Goal: Obtain resource: Download file/media

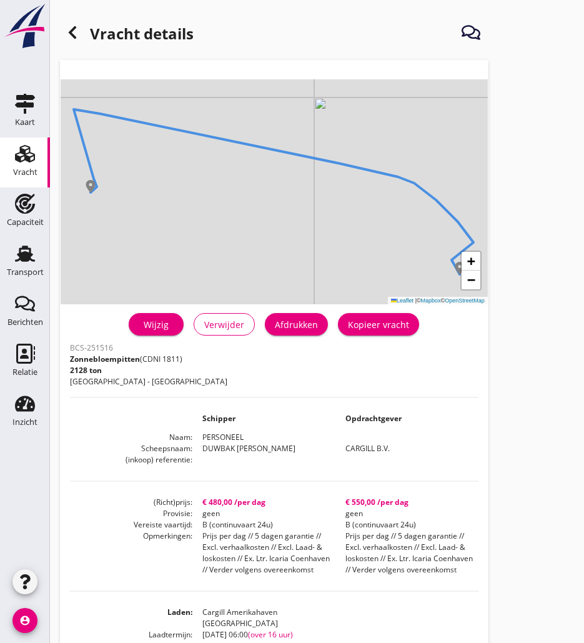
click at [19, 172] on div "Vracht" at bounding box center [25, 172] width 24 height 8
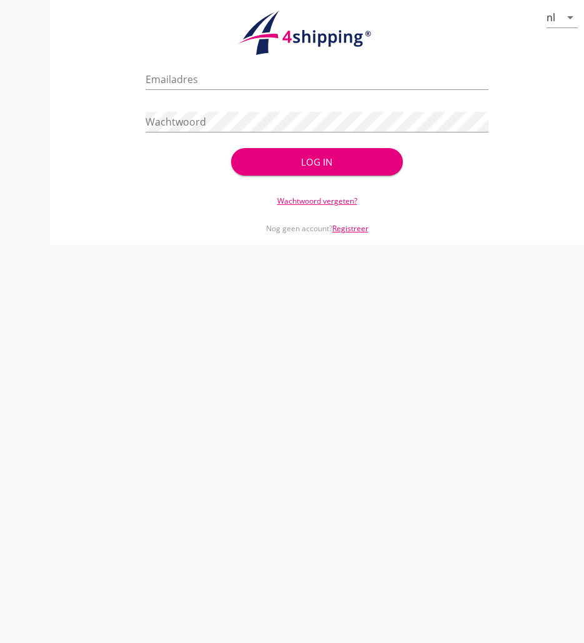
type input "[PERSON_NAME][EMAIL_ADDRESS][DOMAIN_NAME]"
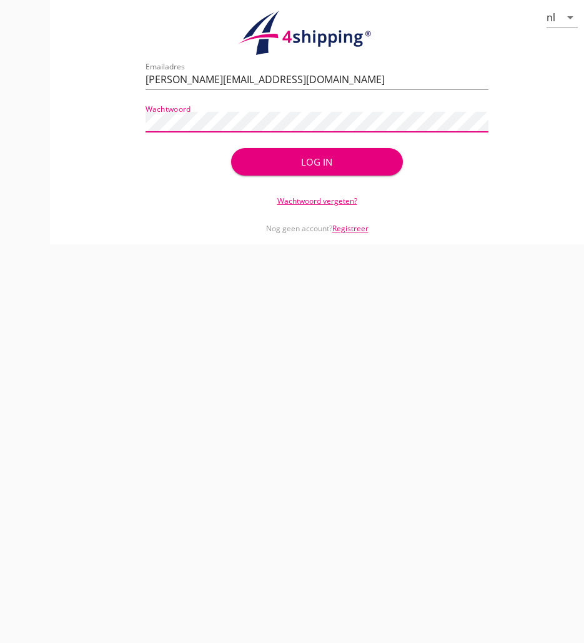
click at [349, 163] on div "Log in" at bounding box center [316, 162] width 131 height 14
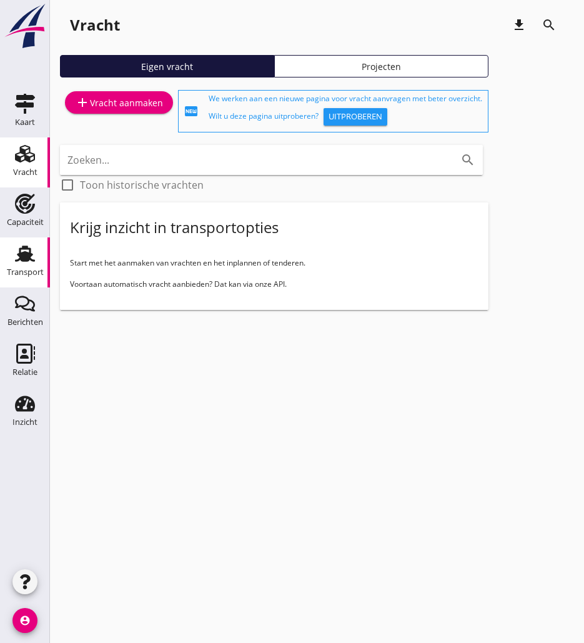
click at [33, 264] on div "Transport" at bounding box center [25, 273] width 37 height 18
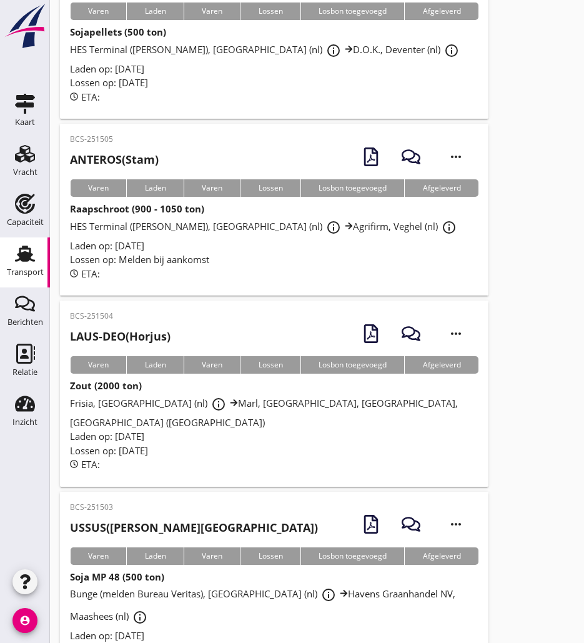
scroll to position [2488, 0]
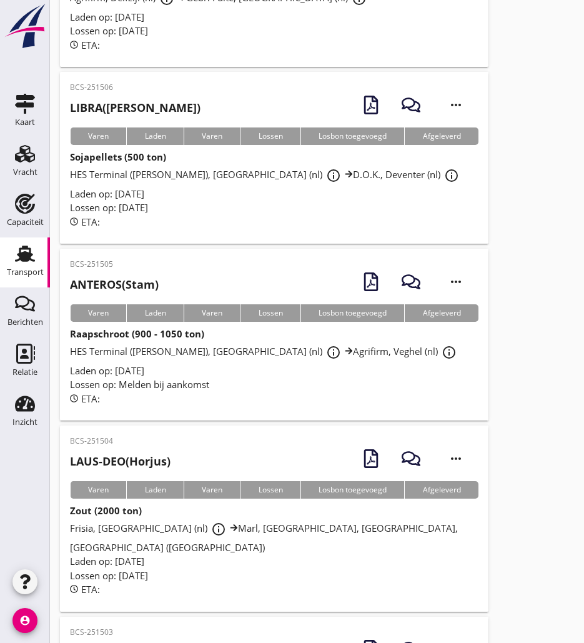
drag, startPoint x: 146, startPoint y: 134, endPoint x: 156, endPoint y: 128, distance: 11.8
click at [146, 259] on p "BCS-251505" at bounding box center [114, 264] width 89 height 11
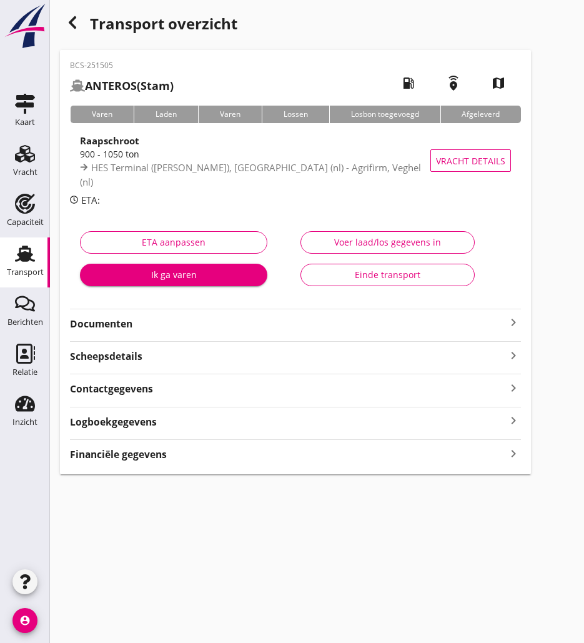
click at [222, 321] on strong "Documenten" at bounding box center [288, 324] width 436 height 14
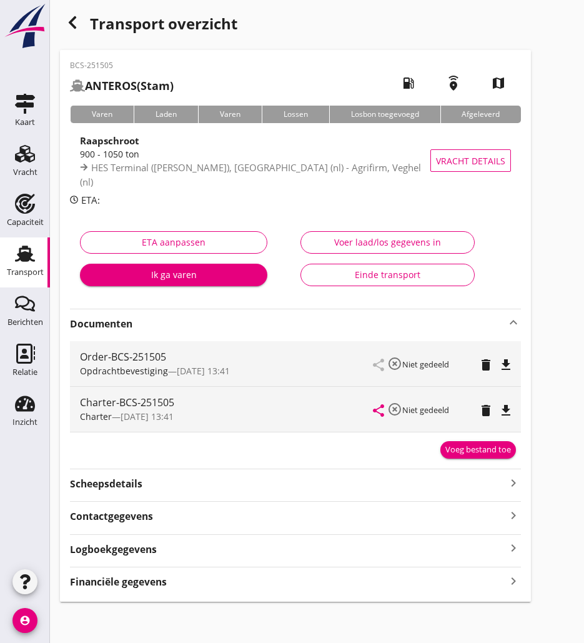
click at [511, 409] on icon "file_download" at bounding box center [506, 410] width 15 height 15
click at [77, 17] on icon "button" at bounding box center [72, 22] width 15 height 15
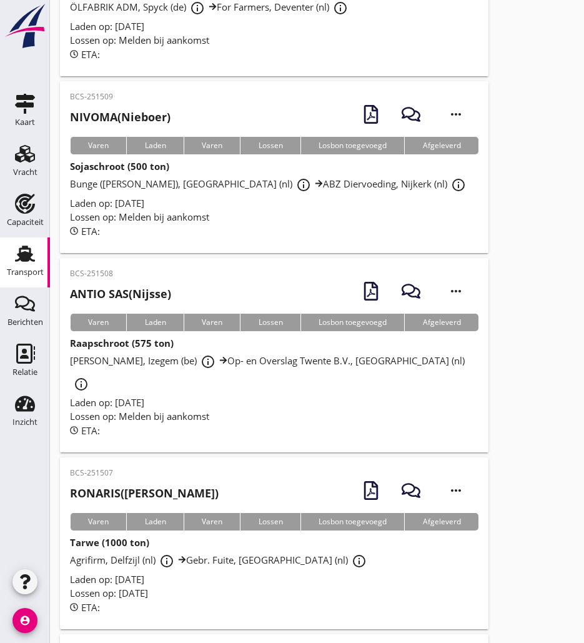
scroll to position [2050, 0]
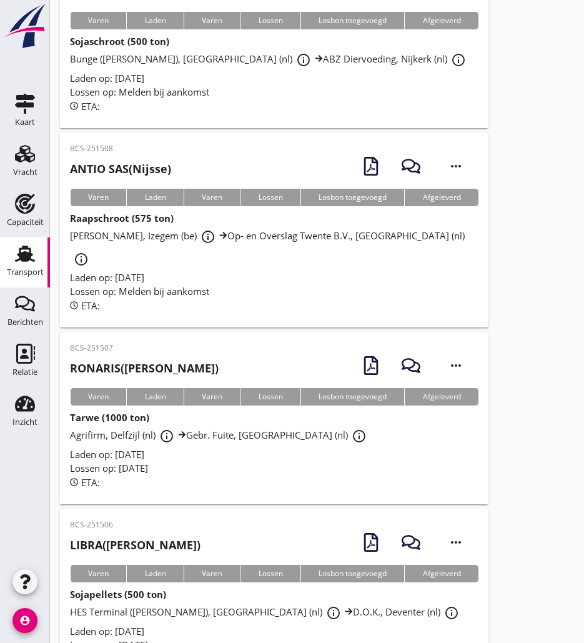
click at [133, 519] on div "BCS-251506 LIBRA ([PERSON_NAME])" at bounding box center [135, 539] width 131 height 41
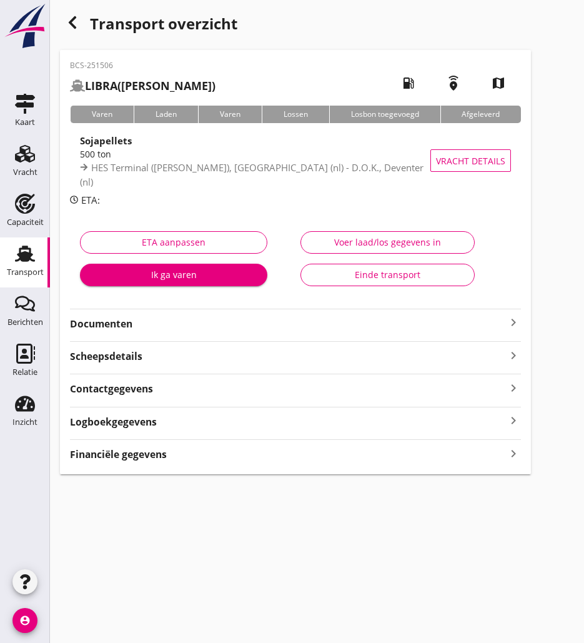
click at [228, 328] on strong "Documenten" at bounding box center [288, 324] width 436 height 14
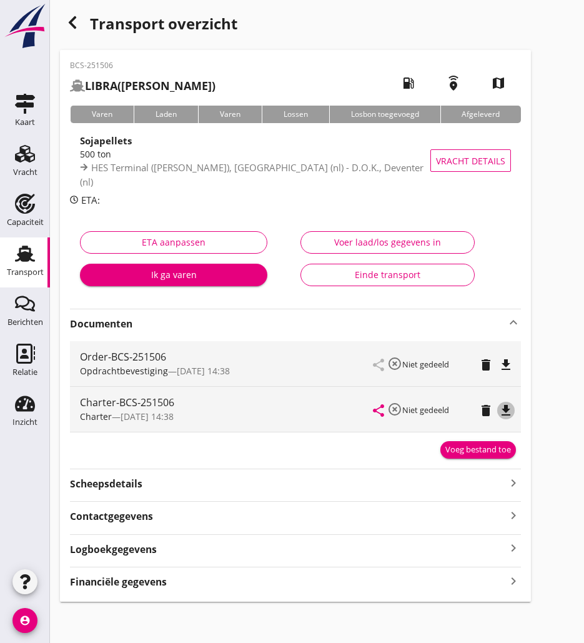
click at [501, 410] on icon "file_download" at bounding box center [506, 410] width 15 height 15
click at [79, 22] on icon "button" at bounding box center [72, 22] width 15 height 15
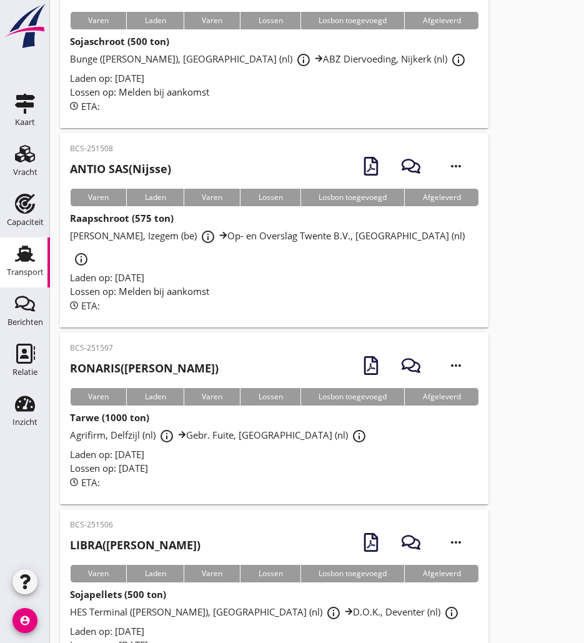
scroll to position [1925, 0]
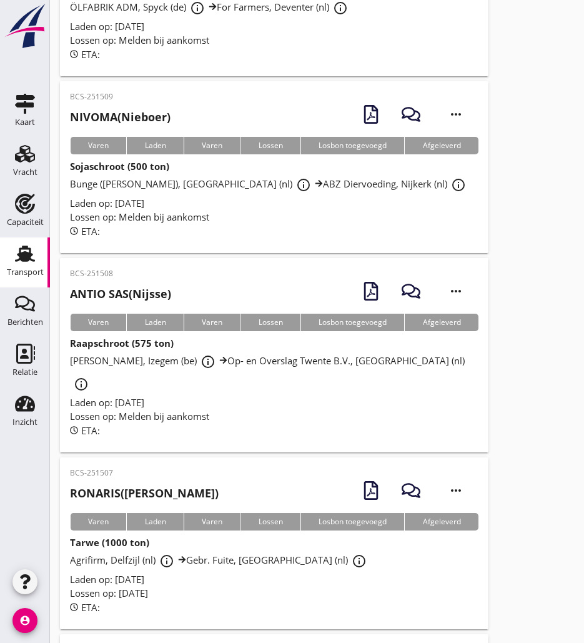
drag, startPoint x: 183, startPoint y: 356, endPoint x: 161, endPoint y: 360, distance: 22.3
click at [183, 485] on h2 "[PERSON_NAME] ([PERSON_NAME])" at bounding box center [144, 493] width 149 height 17
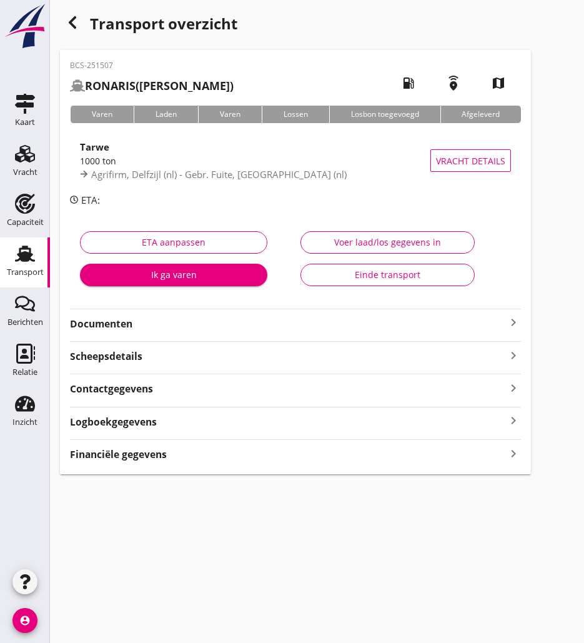
click at [149, 327] on strong "Documenten" at bounding box center [288, 324] width 436 height 14
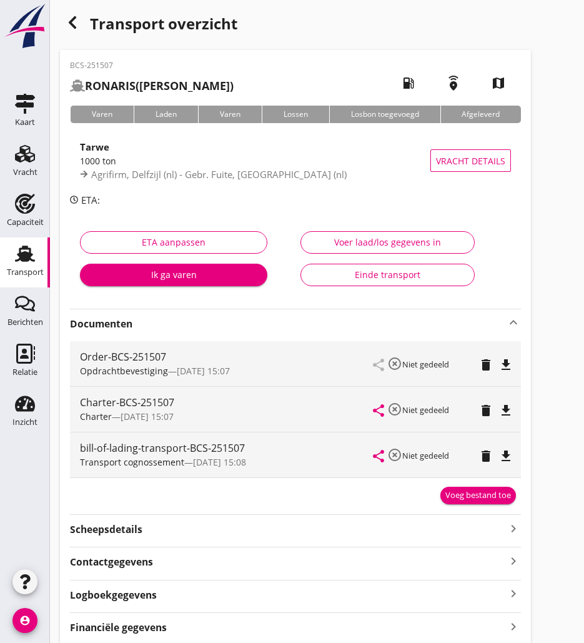
click at [512, 407] on icon "file_download" at bounding box center [506, 410] width 15 height 15
drag, startPoint x: 70, startPoint y: 12, endPoint x: 6, endPoint y: 48, distance: 73.3
click at [70, 12] on div "button" at bounding box center [72, 22] width 25 height 25
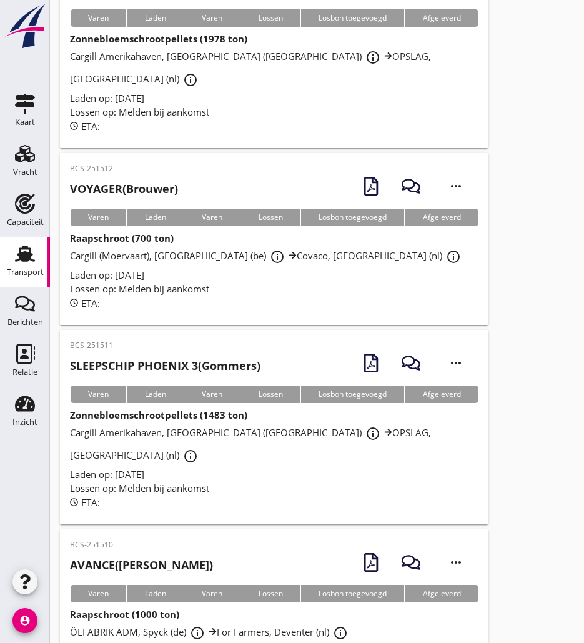
scroll to position [1925, 0]
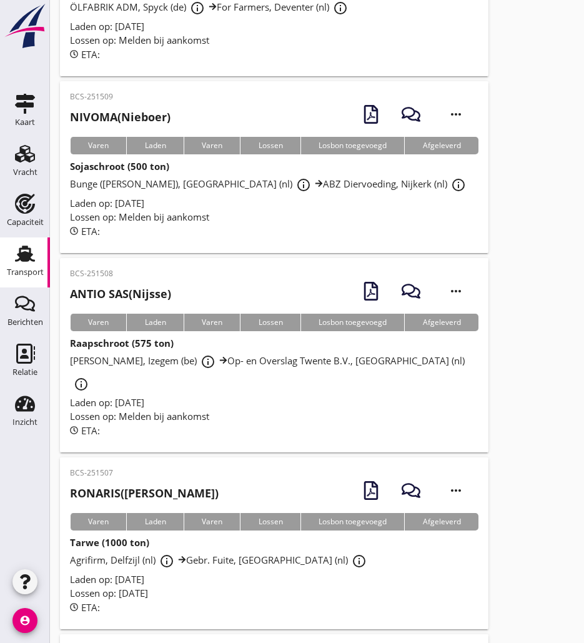
click at [168, 286] on h2 "[PERSON_NAME] (Nijsse)" at bounding box center [120, 294] width 101 height 17
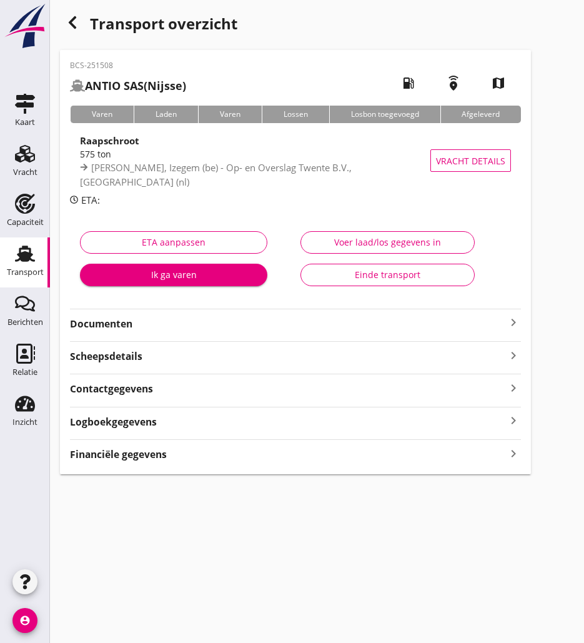
click at [95, 328] on strong "Documenten" at bounding box center [288, 324] width 436 height 14
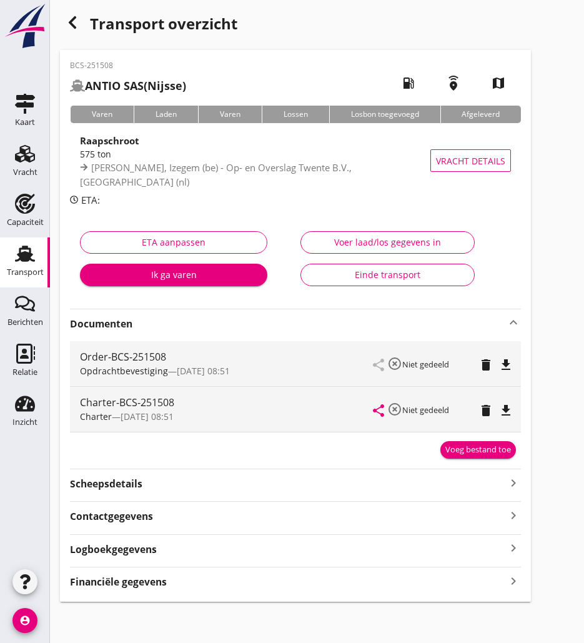
click at [509, 411] on icon "file_download" at bounding box center [506, 410] width 15 height 15
click at [67, 19] on icon "button" at bounding box center [72, 22] width 15 height 15
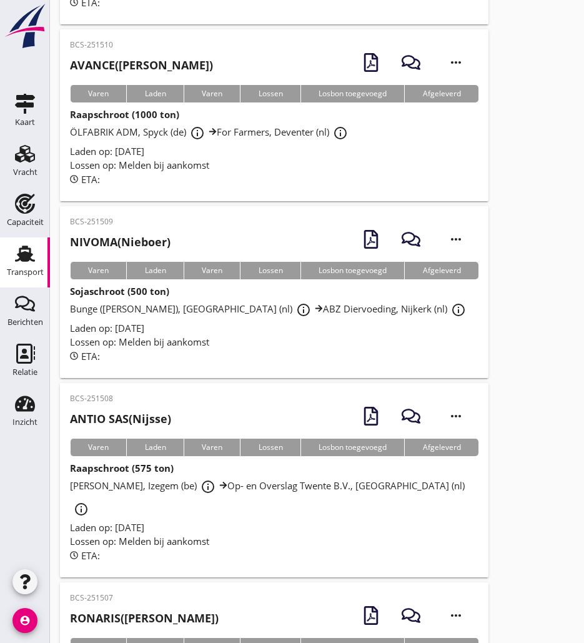
scroll to position [1738, 0]
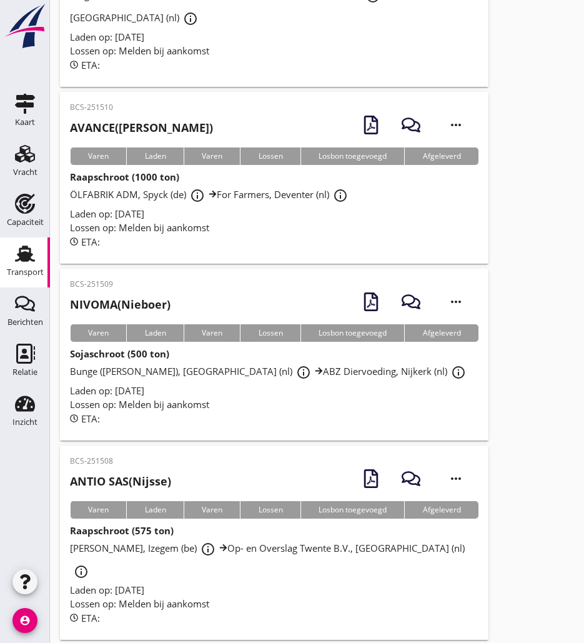
click at [155, 279] on div "BCS-251509 NIVOMA (Nieboer)" at bounding box center [120, 299] width 101 height 41
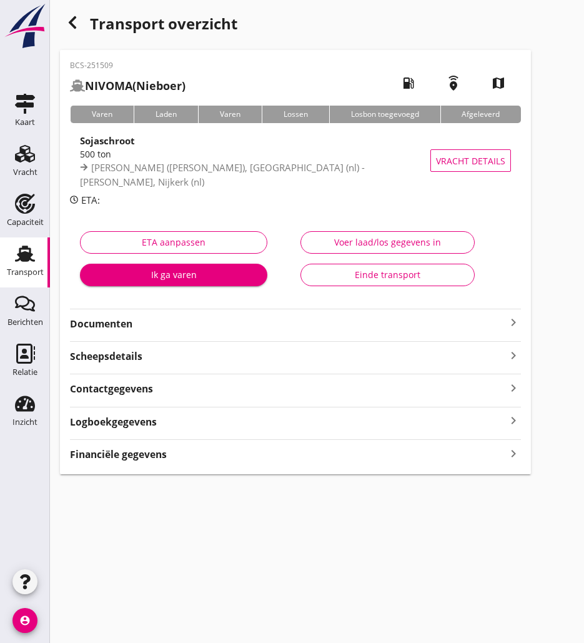
click at [188, 313] on div "Documenten keyboard_arrow_right" at bounding box center [295, 320] width 451 height 23
click at [149, 323] on strong "Documenten" at bounding box center [288, 324] width 436 height 14
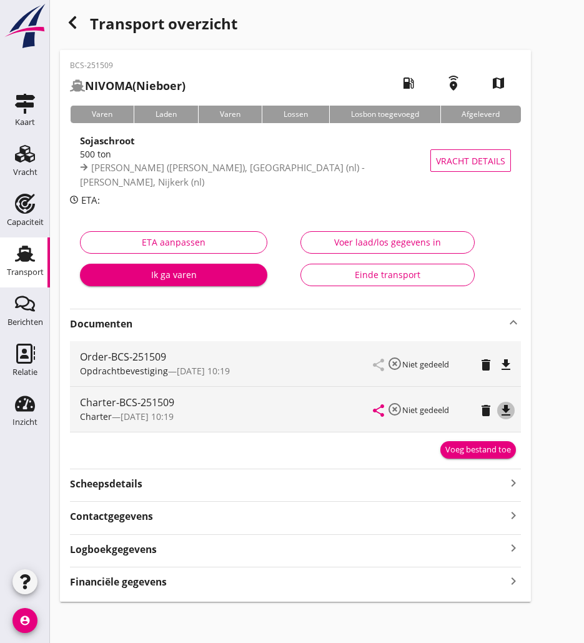
click at [509, 414] on icon "file_download" at bounding box center [506, 410] width 15 height 15
click at [67, 20] on icon "button" at bounding box center [72, 22] width 15 height 15
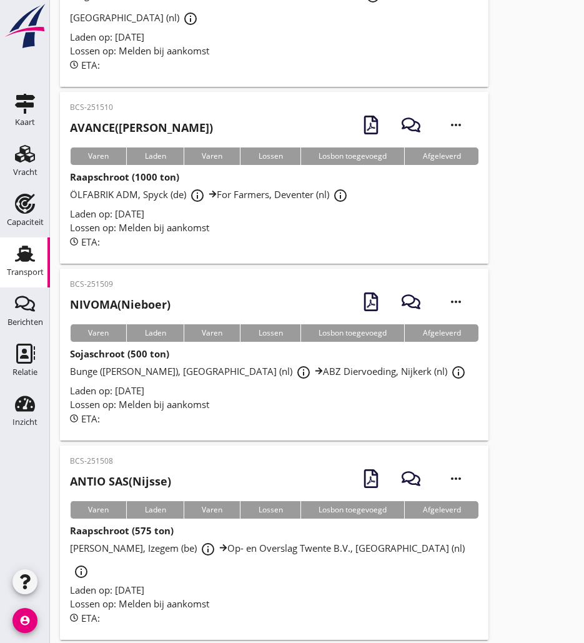
scroll to position [1550, 0]
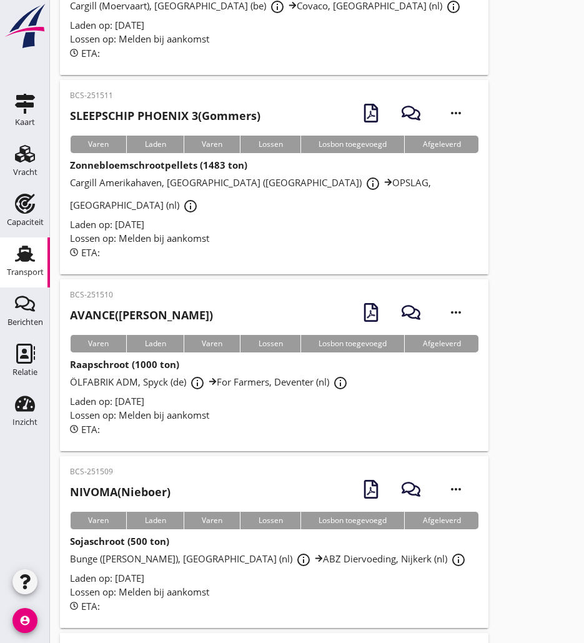
click at [204, 307] on h2 "AVANCE ([PERSON_NAME])" at bounding box center [141, 315] width 143 height 17
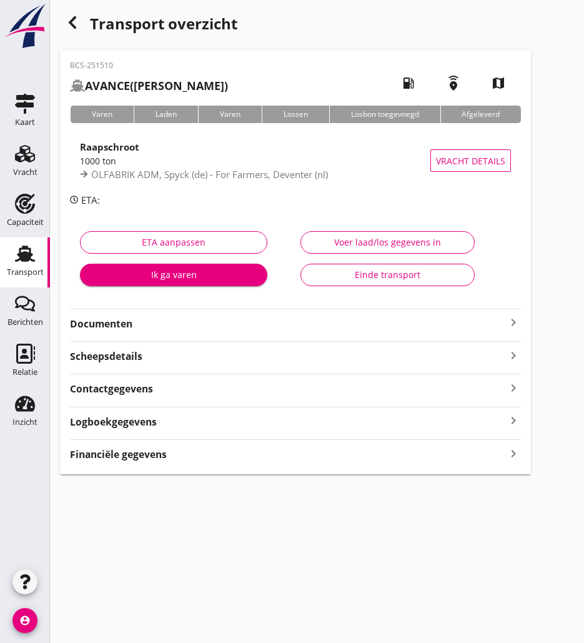
click at [122, 353] on strong "Scheepsdetails" at bounding box center [106, 356] width 73 height 14
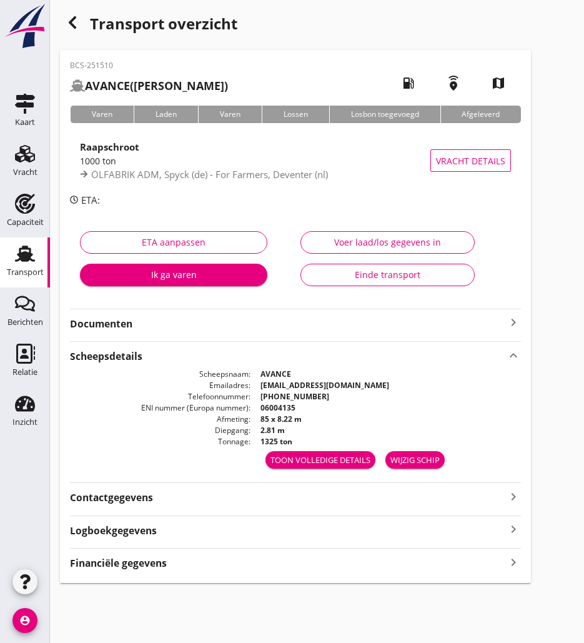
click at [353, 458] on div "Toon volledige details" at bounding box center [321, 460] width 100 height 13
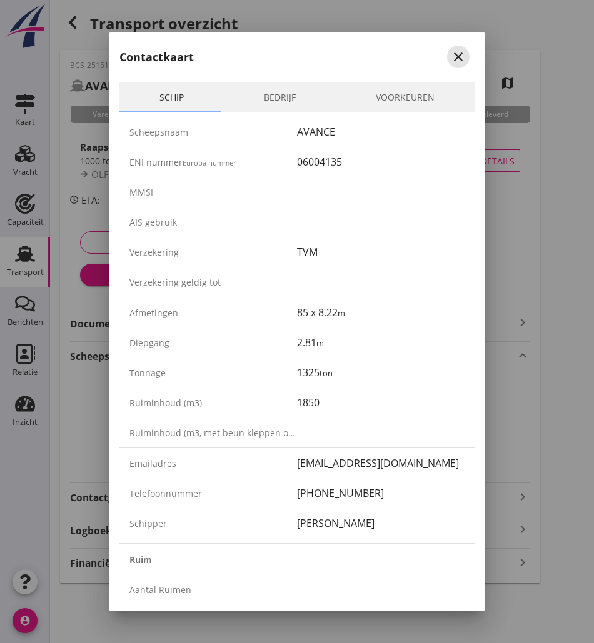
drag, startPoint x: 454, startPoint y: 51, endPoint x: 446, endPoint y: 56, distance: 9.4
click at [454, 51] on icon "close" at bounding box center [458, 56] width 15 height 15
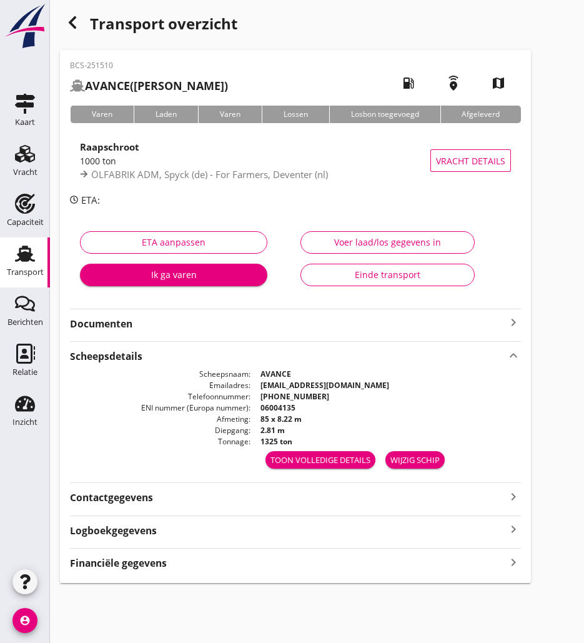
click at [186, 317] on strong "Documenten" at bounding box center [288, 324] width 436 height 14
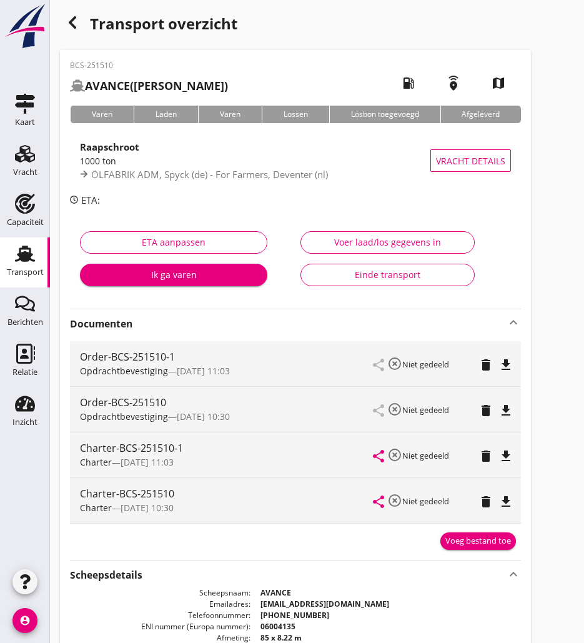
scroll to position [125, 0]
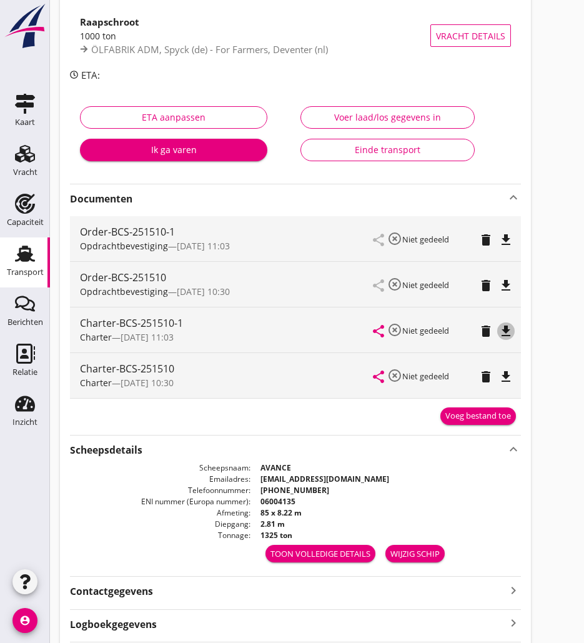
click at [511, 333] on icon "file_download" at bounding box center [506, 331] width 15 height 15
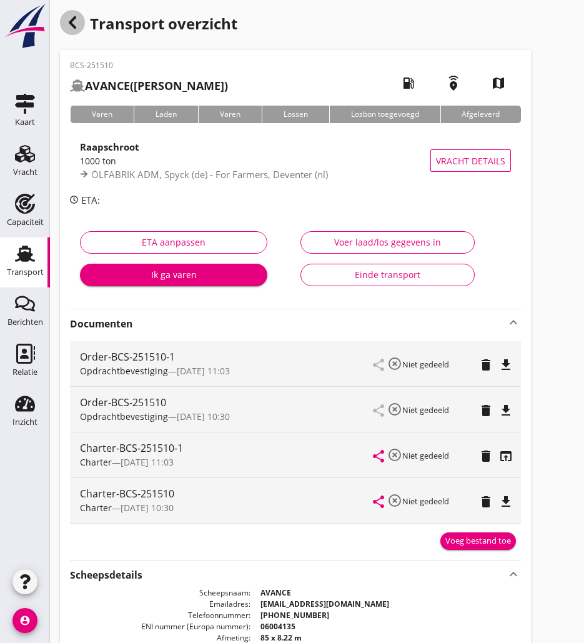
click at [80, 21] on div "button" at bounding box center [72, 22] width 25 height 25
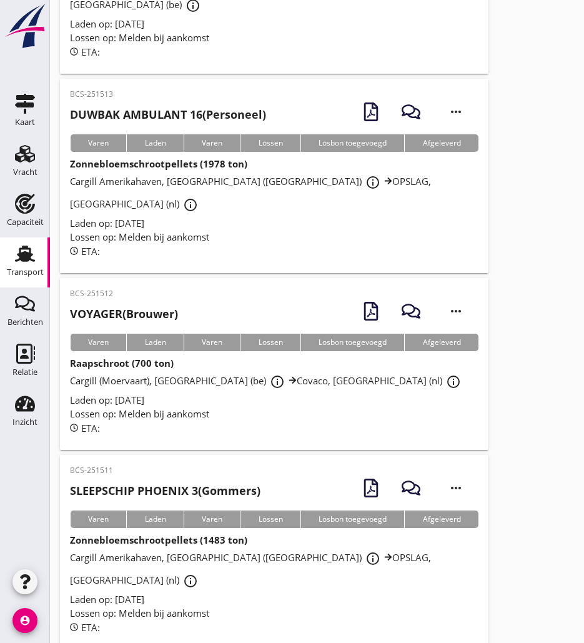
scroll to position [1113, 0]
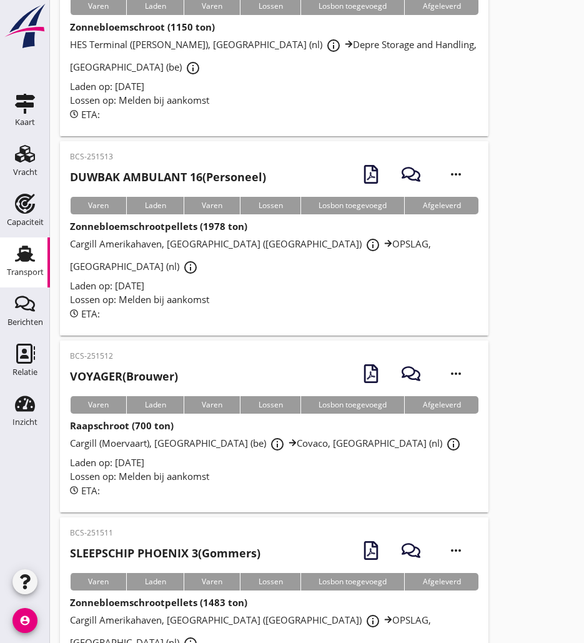
click at [178, 351] on div "BCS-251512 VOYAGER (Brouwer)" at bounding box center [124, 371] width 108 height 41
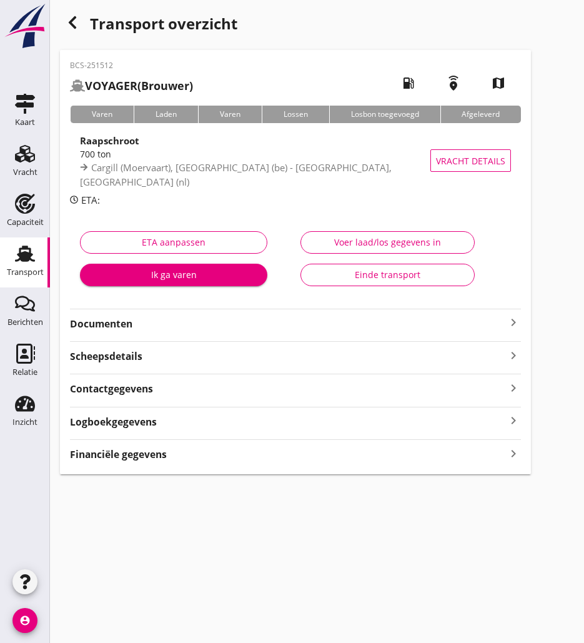
click at [259, 322] on strong "Documenten" at bounding box center [288, 324] width 436 height 14
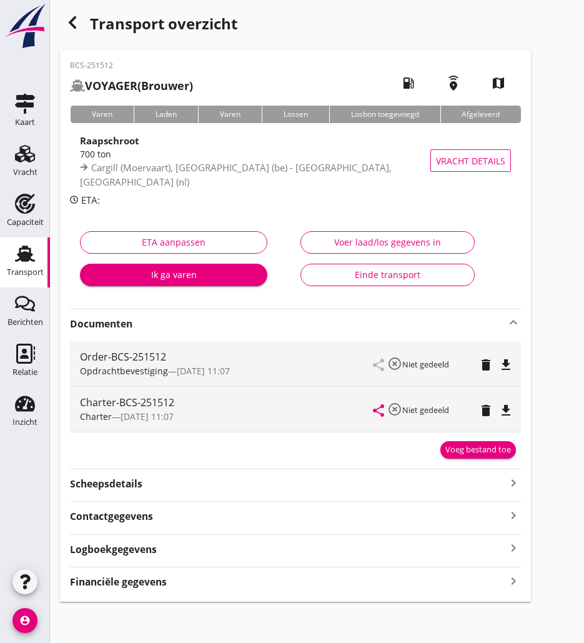
click at [507, 409] on icon "file_download" at bounding box center [506, 410] width 15 height 15
click at [80, 17] on div "button" at bounding box center [72, 22] width 25 height 25
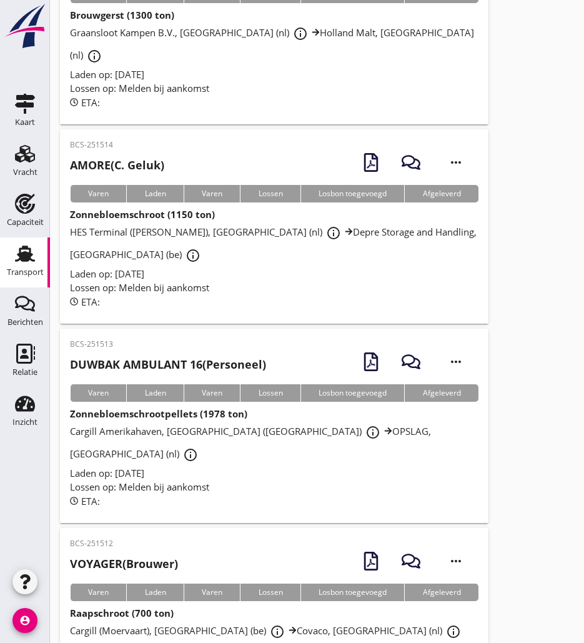
scroll to position [863, 0]
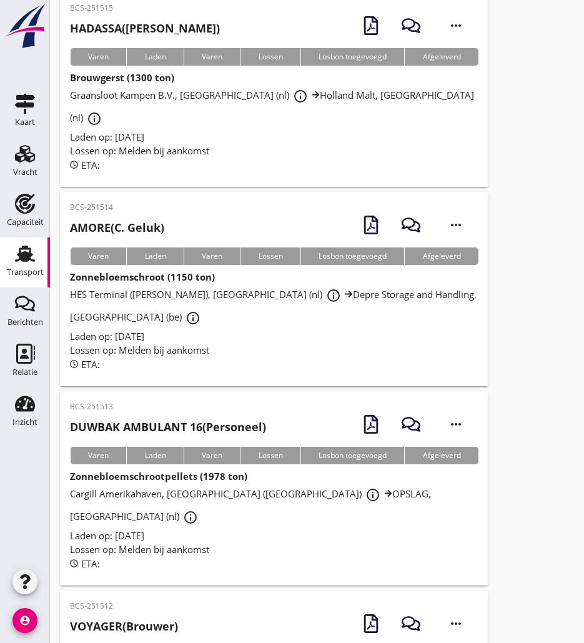
click at [148, 202] on div "BCS-251514 AMORE (C. Geluk)" at bounding box center [117, 222] width 94 height 41
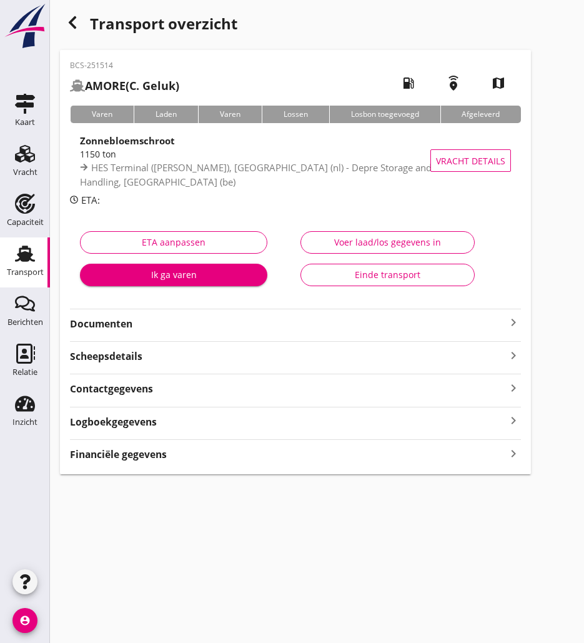
drag, startPoint x: 204, startPoint y: 324, endPoint x: 219, endPoint y: 324, distance: 15.6
click at [204, 324] on strong "Documenten" at bounding box center [288, 324] width 436 height 14
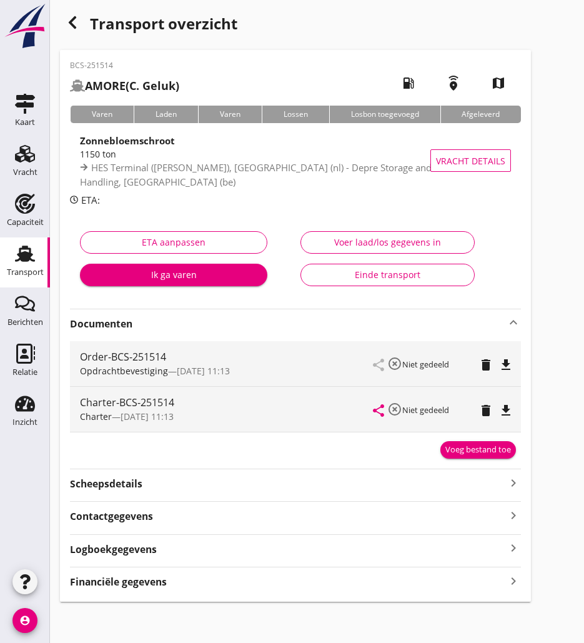
click at [518, 406] on div "Charter-BCS-251514 Charter — [DATE] 11:13 share highlight_off Niet gedeeld dele…" at bounding box center [295, 409] width 451 height 45
click at [509, 409] on icon "file_download" at bounding box center [506, 410] width 15 height 15
click at [79, 21] on icon "button" at bounding box center [72, 22] width 15 height 15
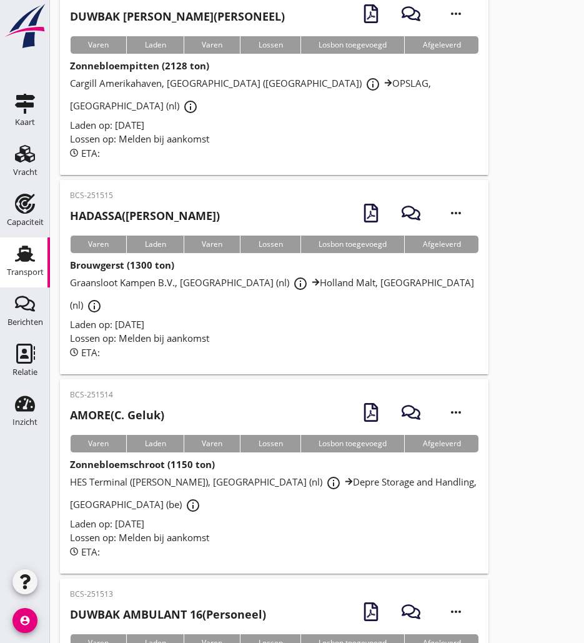
scroll to position [613, 0]
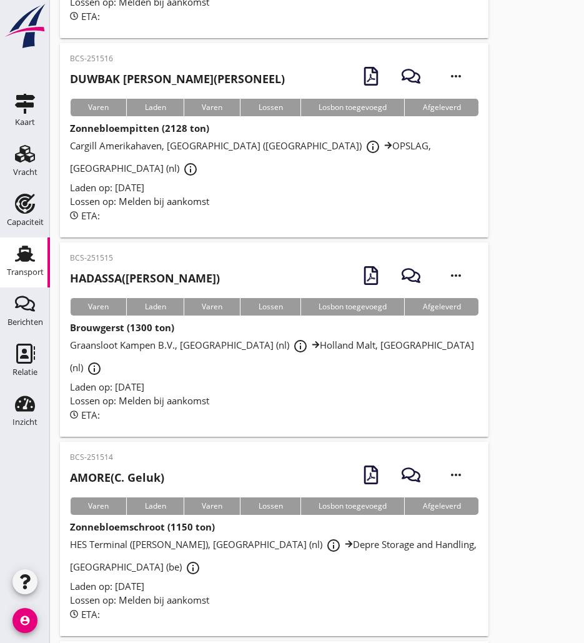
click at [184, 270] on h2 "HADASSA ([PERSON_NAME])" at bounding box center [145, 278] width 150 height 17
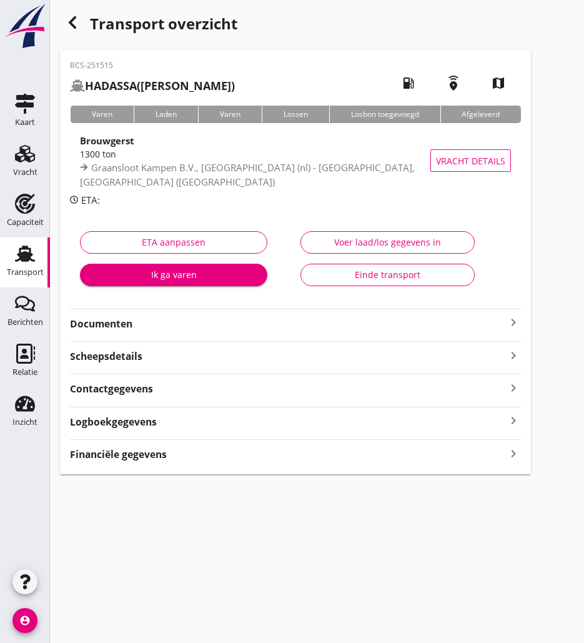
click at [206, 344] on div "Scheepsdetails keyboard_arrow_right" at bounding box center [295, 352] width 451 height 23
click at [212, 328] on strong "Documenten" at bounding box center [288, 324] width 436 height 14
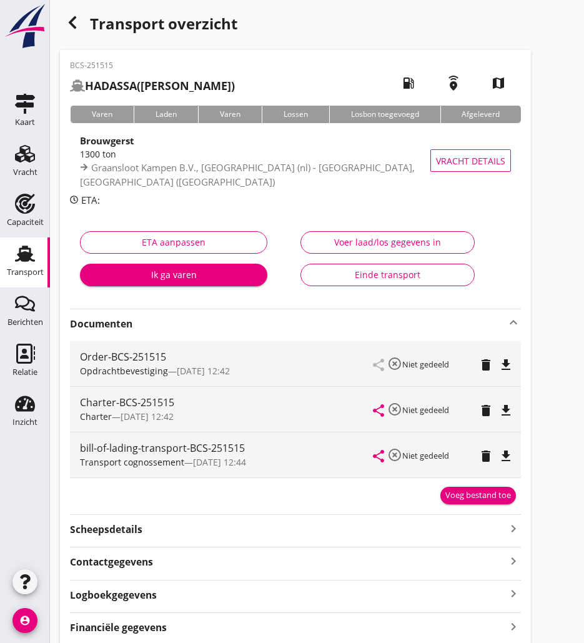
click at [507, 413] on icon "file_download" at bounding box center [506, 410] width 15 height 15
click at [76, 21] on icon "button" at bounding box center [72, 22] width 15 height 15
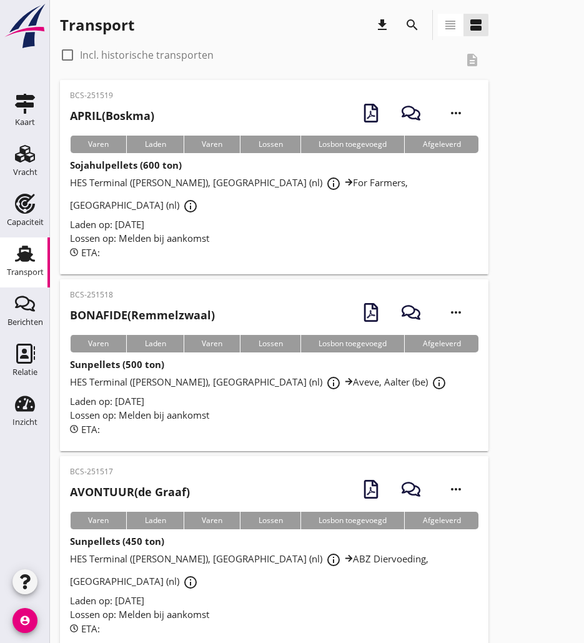
scroll to position [63, 0]
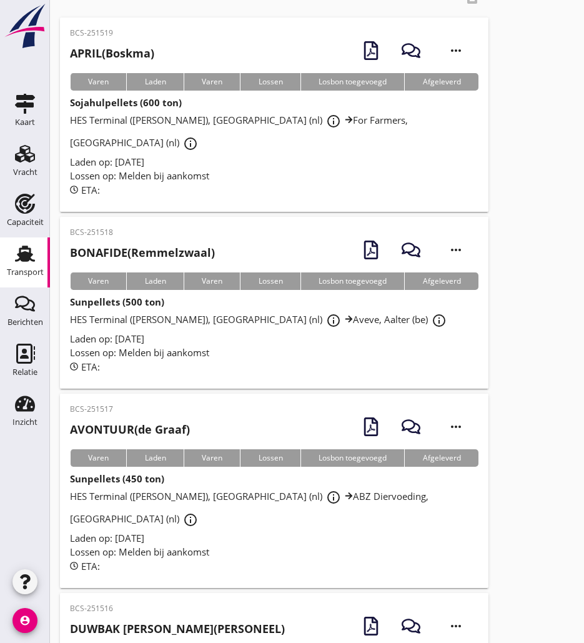
click at [112, 422] on strong "AVONTUUR" at bounding box center [102, 429] width 64 height 15
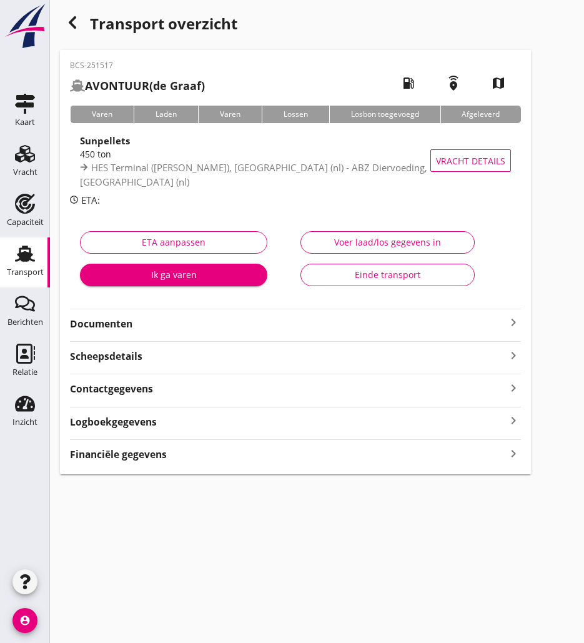
click at [248, 330] on strong "Documenten" at bounding box center [288, 324] width 436 height 14
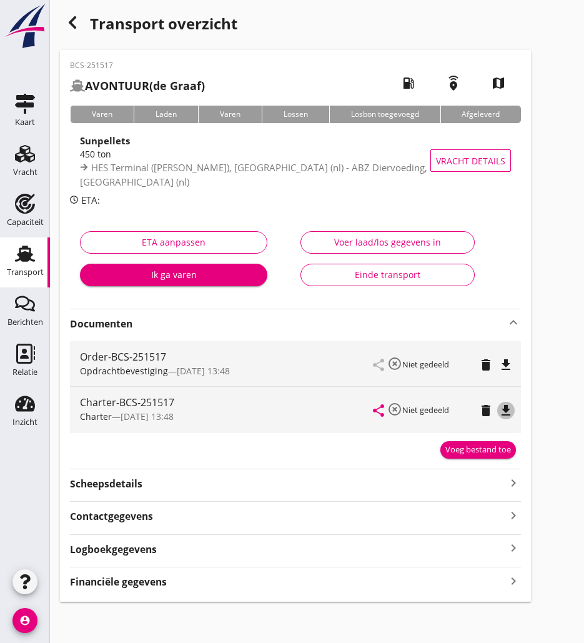
click at [504, 412] on icon "file_download" at bounding box center [506, 410] width 15 height 15
click at [79, 20] on icon "button" at bounding box center [72, 22] width 15 height 15
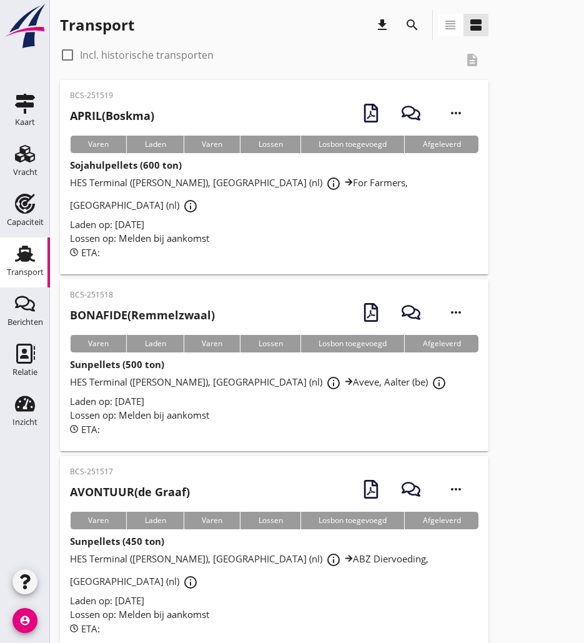
drag, startPoint x: 138, startPoint y: 300, endPoint x: 109, endPoint y: 303, distance: 28.9
click at [138, 307] on h2 "BONAFIDE (Remmelzwaal)" at bounding box center [142, 315] width 145 height 17
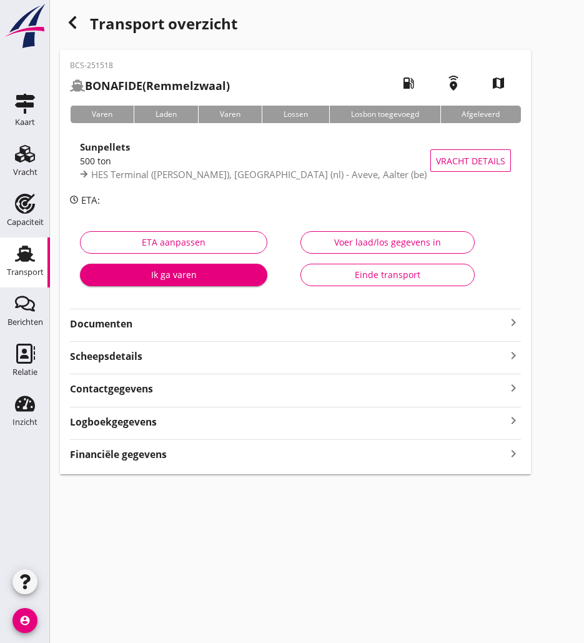
drag, startPoint x: 134, startPoint y: 330, endPoint x: 161, endPoint y: 333, distance: 27.0
click at [134, 330] on strong "Documenten" at bounding box center [288, 324] width 436 height 14
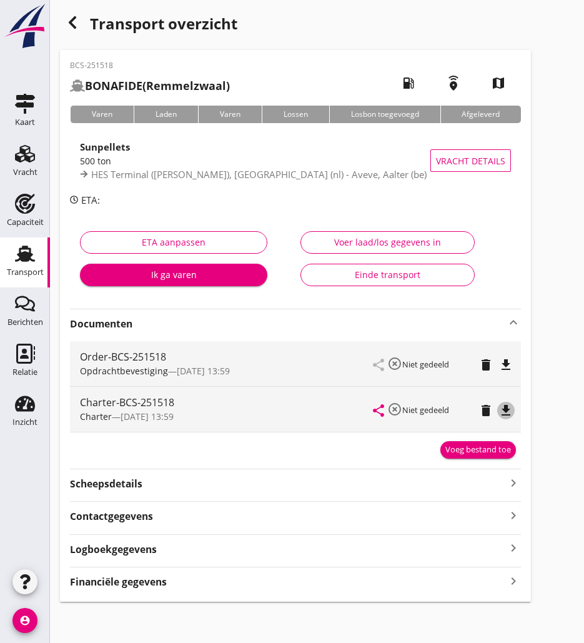
click at [508, 411] on icon "file_download" at bounding box center [506, 410] width 15 height 15
click at [78, 23] on icon "button" at bounding box center [72, 22] width 15 height 15
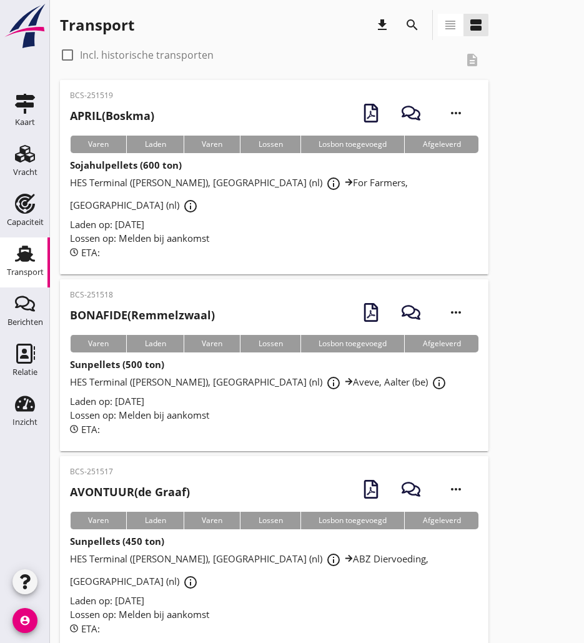
click at [129, 114] on h2 "APRIL (Boskma)" at bounding box center [112, 116] width 84 height 17
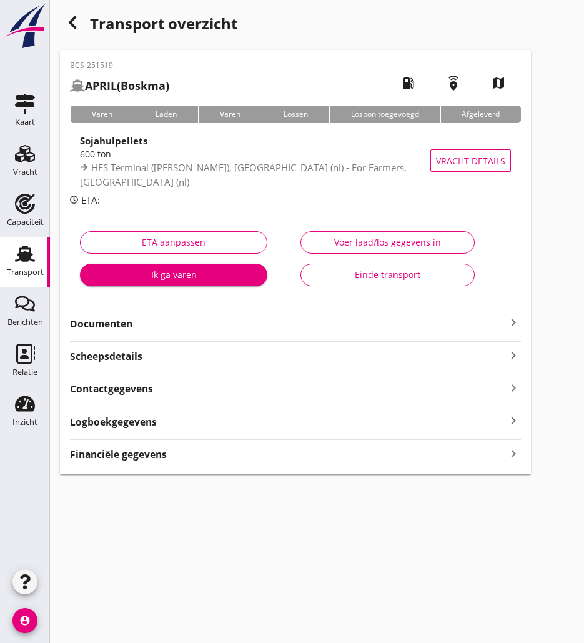
click at [264, 323] on strong "Documenten" at bounding box center [288, 324] width 436 height 14
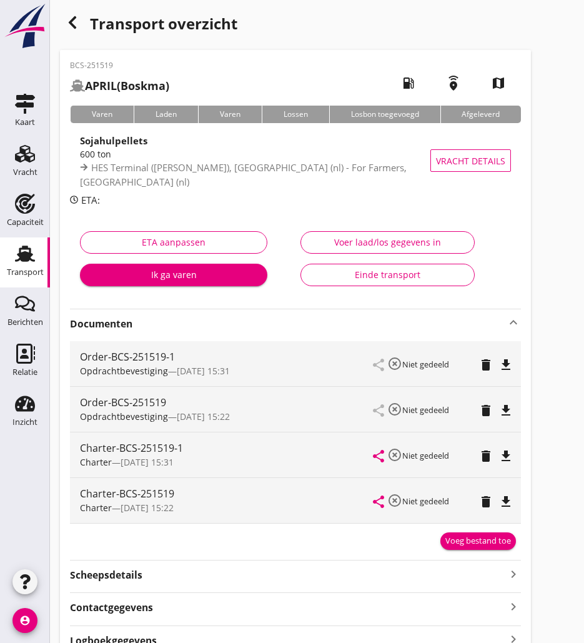
click at [509, 457] on icon "file_download" at bounding box center [506, 456] width 15 height 15
click at [75, 14] on div "button" at bounding box center [72, 22] width 25 height 25
